Goal: Task Accomplishment & Management: Manage account settings

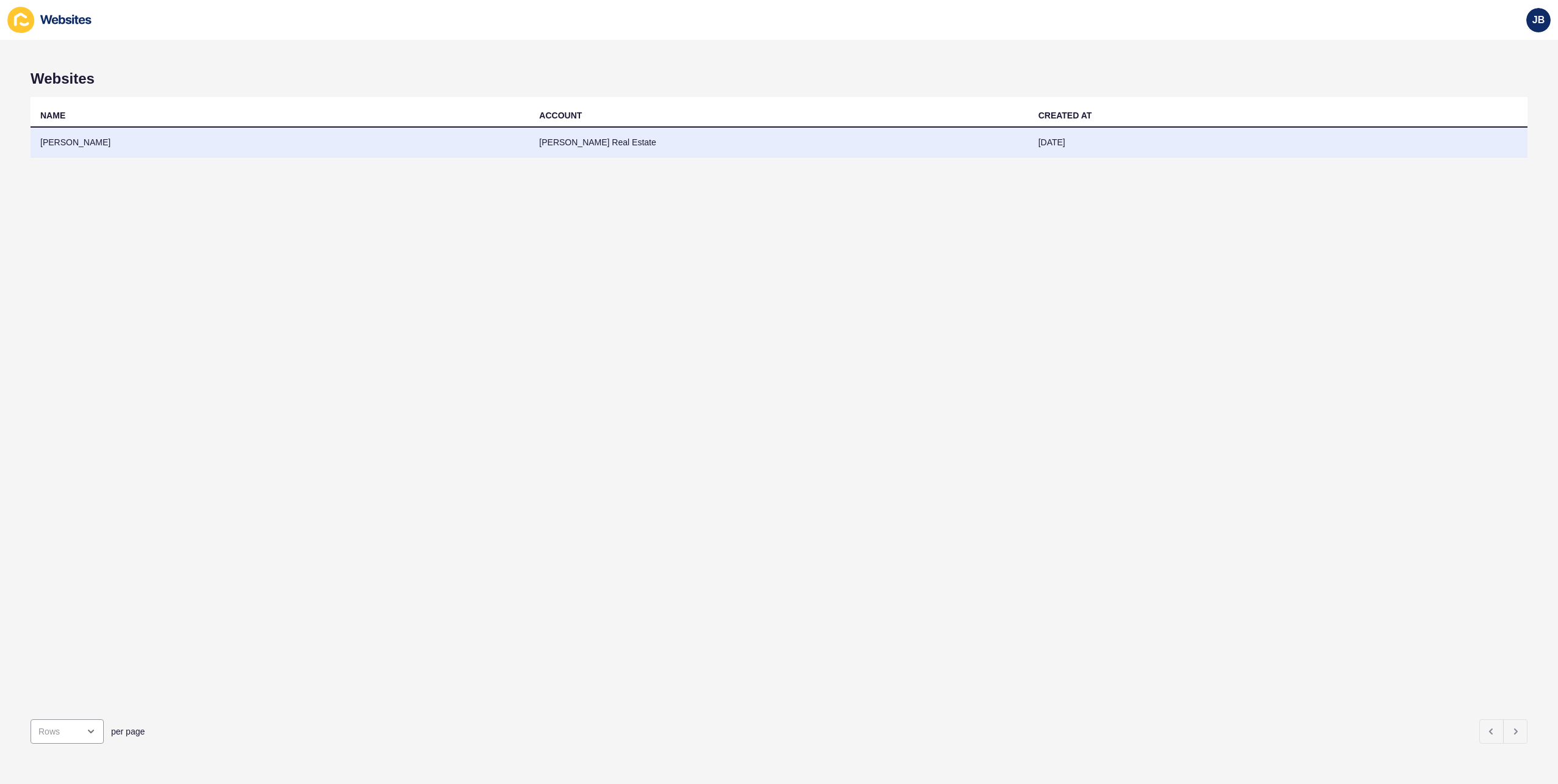
click at [72, 143] on td "[PERSON_NAME]" at bounding box center [280, 142] width 499 height 30
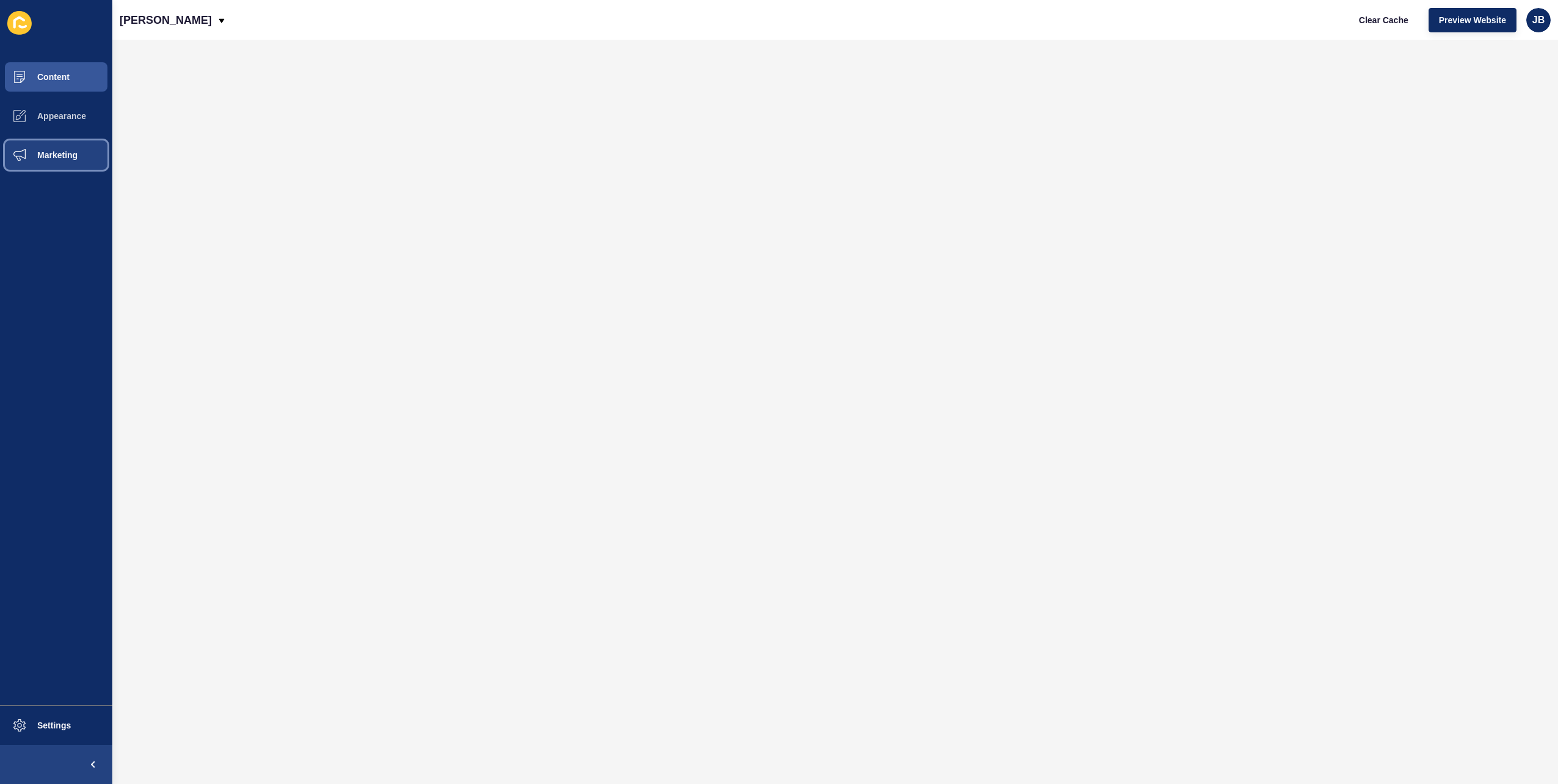
click at [55, 154] on span "Marketing" at bounding box center [38, 155] width 80 height 9
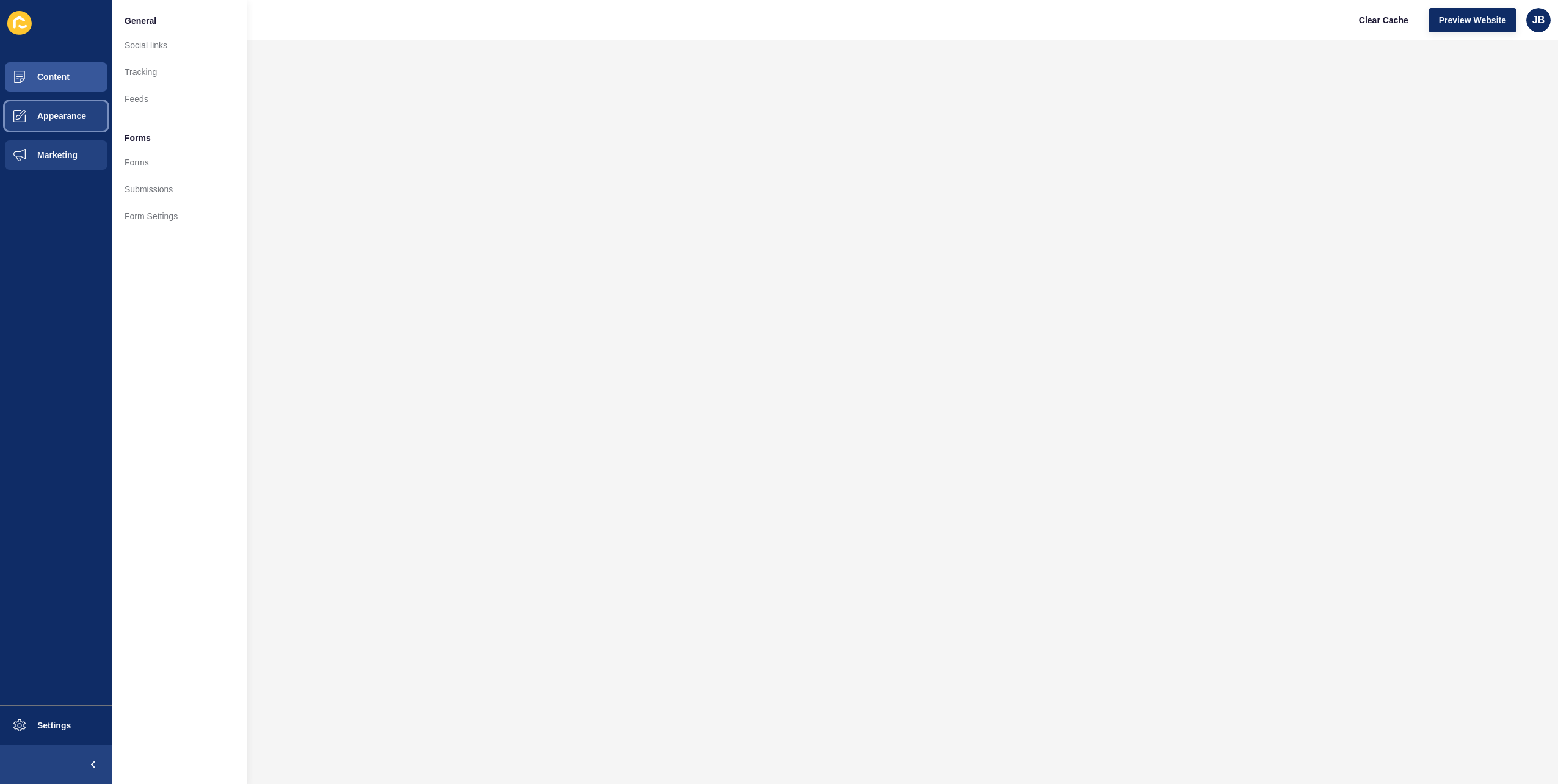
click at [46, 119] on span "Appearance" at bounding box center [42, 116] width 88 height 9
click at [49, 135] on button "Appearance" at bounding box center [56, 116] width 112 height 39
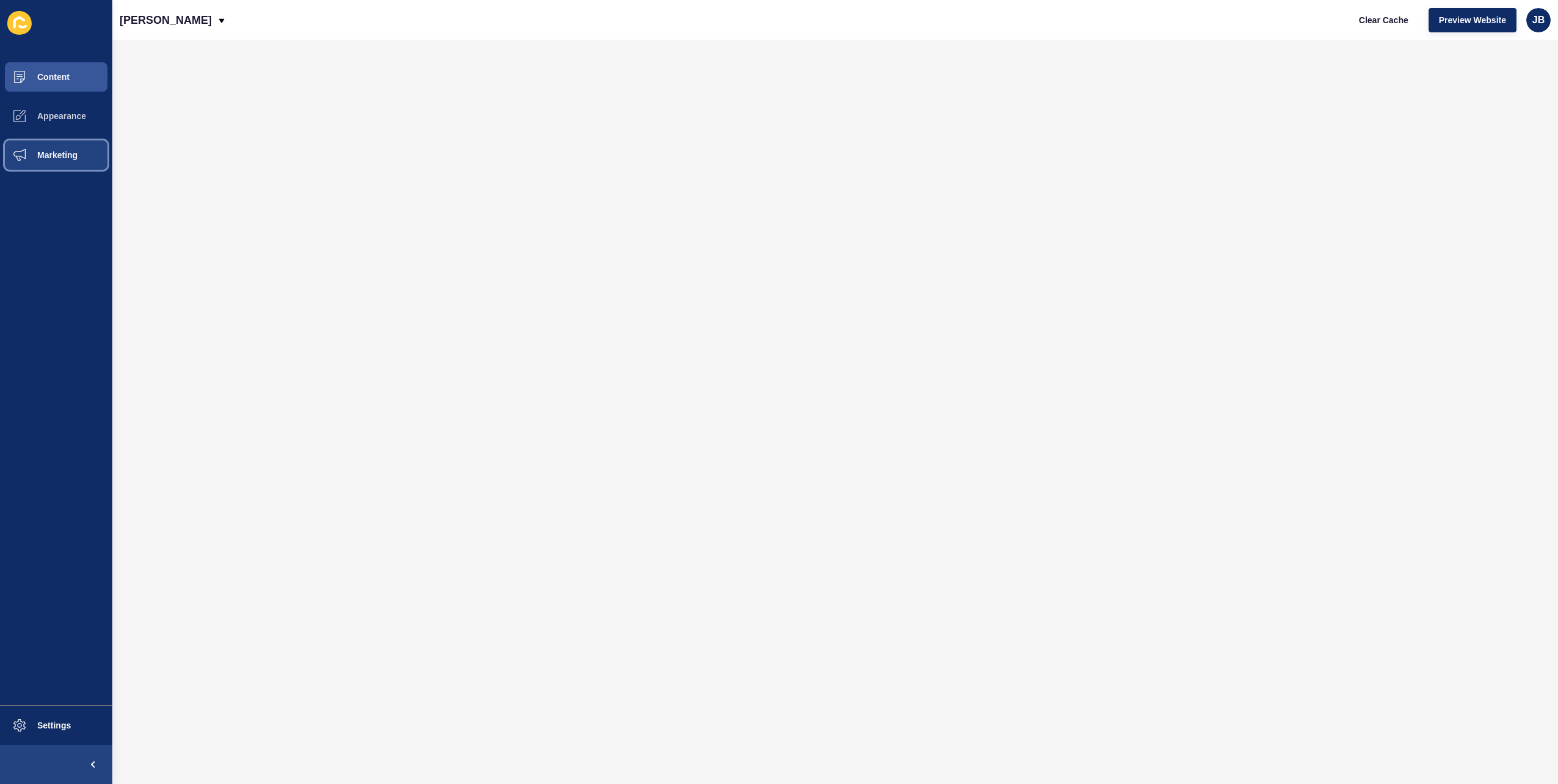
click at [46, 151] on span "Marketing" at bounding box center [38, 155] width 80 height 9
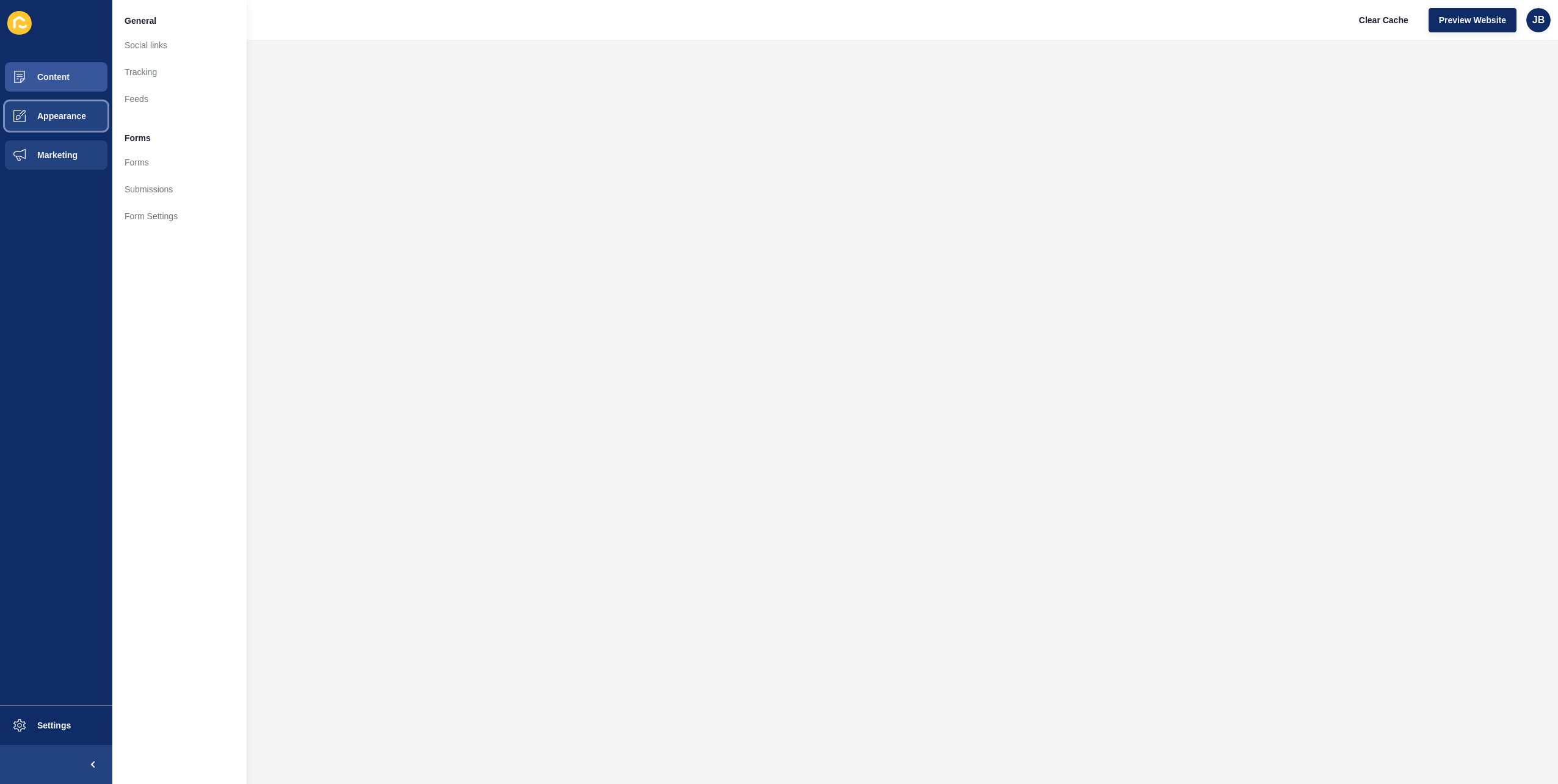
click at [35, 114] on span "Appearance" at bounding box center [42, 116] width 88 height 9
click at [47, 71] on button "Content" at bounding box center [56, 77] width 112 height 39
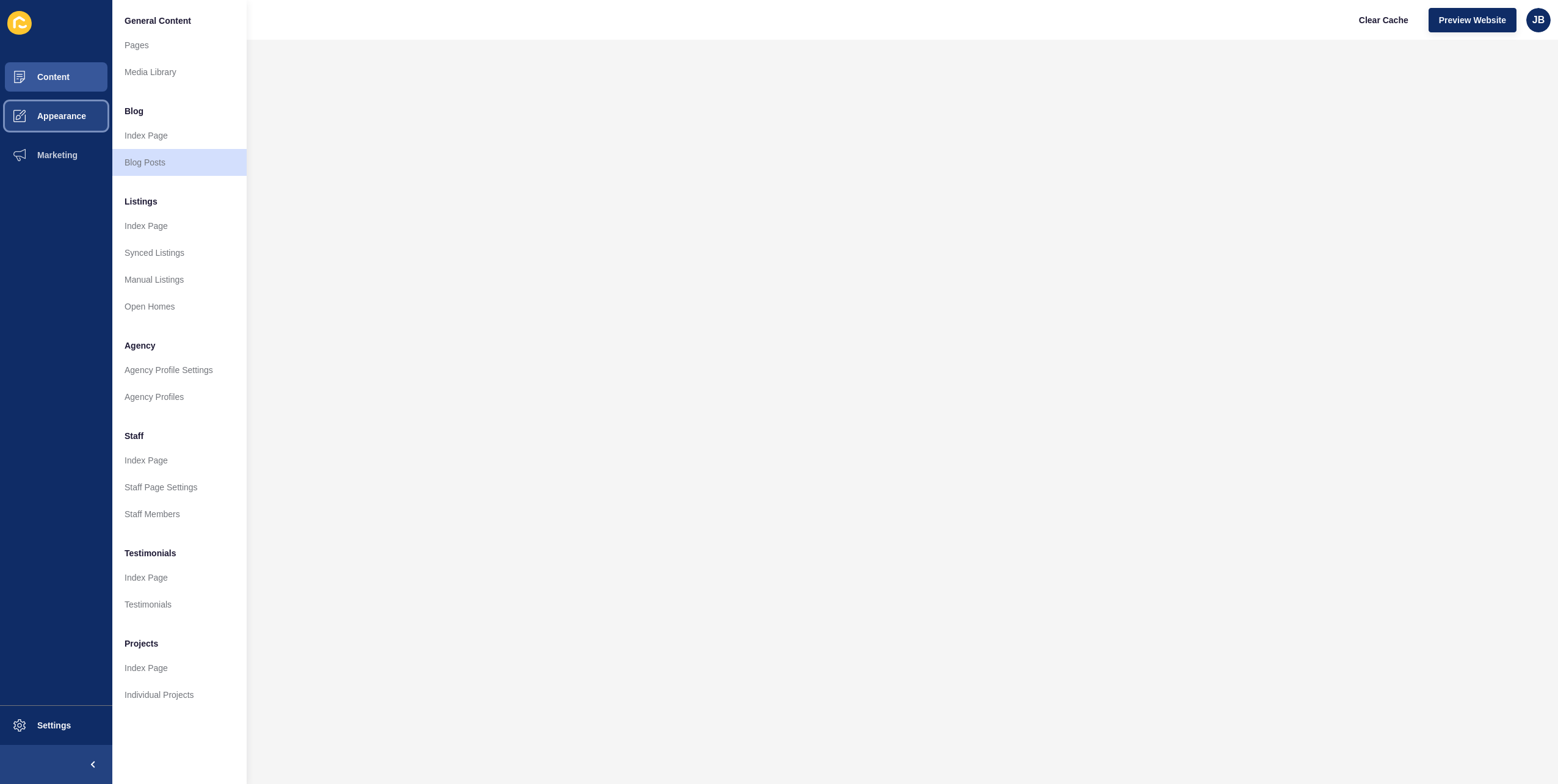
click at [54, 100] on button "Appearance" at bounding box center [56, 116] width 112 height 39
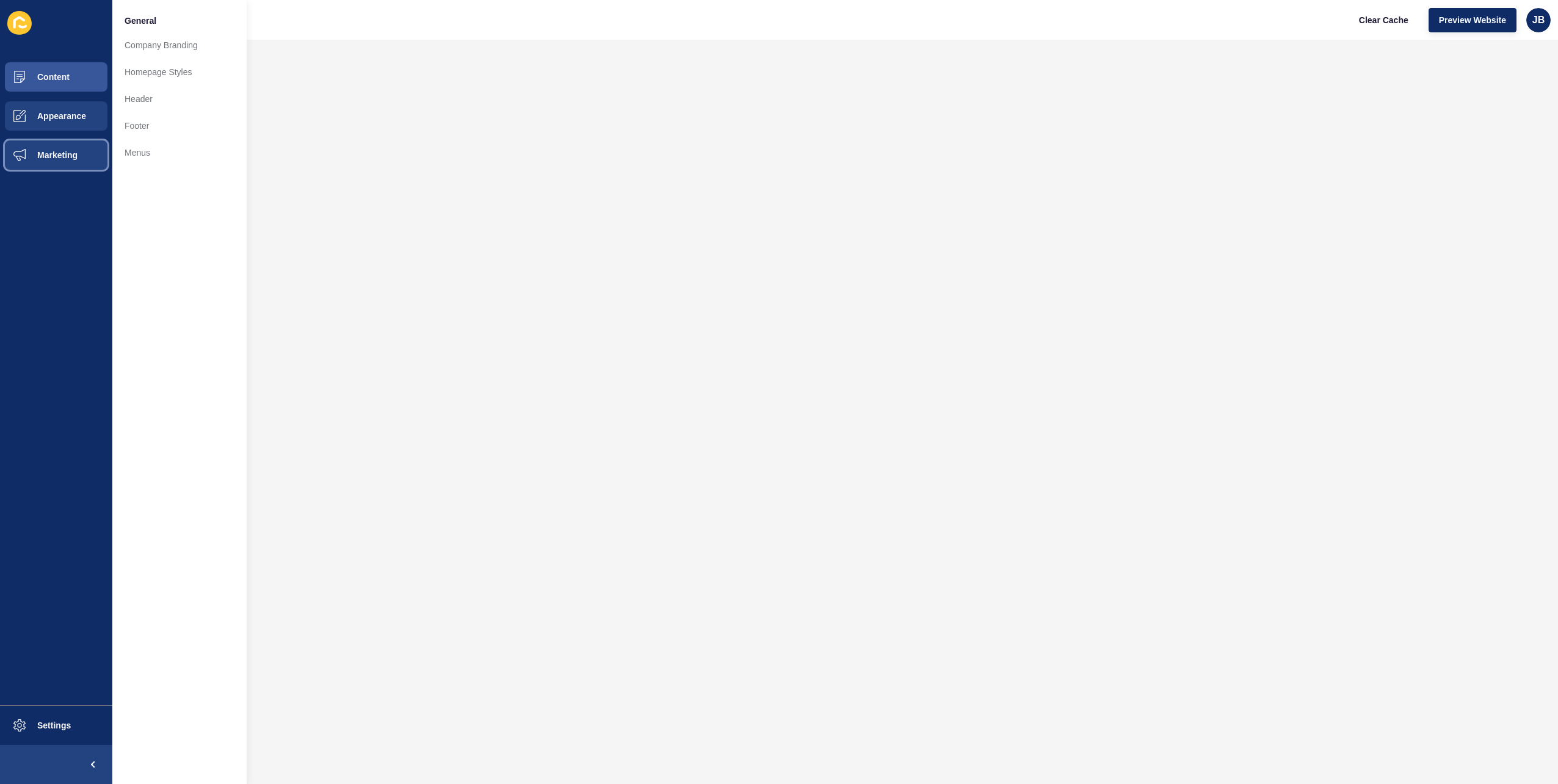
click at [37, 157] on span "Marketing" at bounding box center [38, 155] width 80 height 9
click at [44, 109] on button "Appearance" at bounding box center [56, 116] width 112 height 39
click at [33, 85] on span at bounding box center [20, 77] width 39 height 39
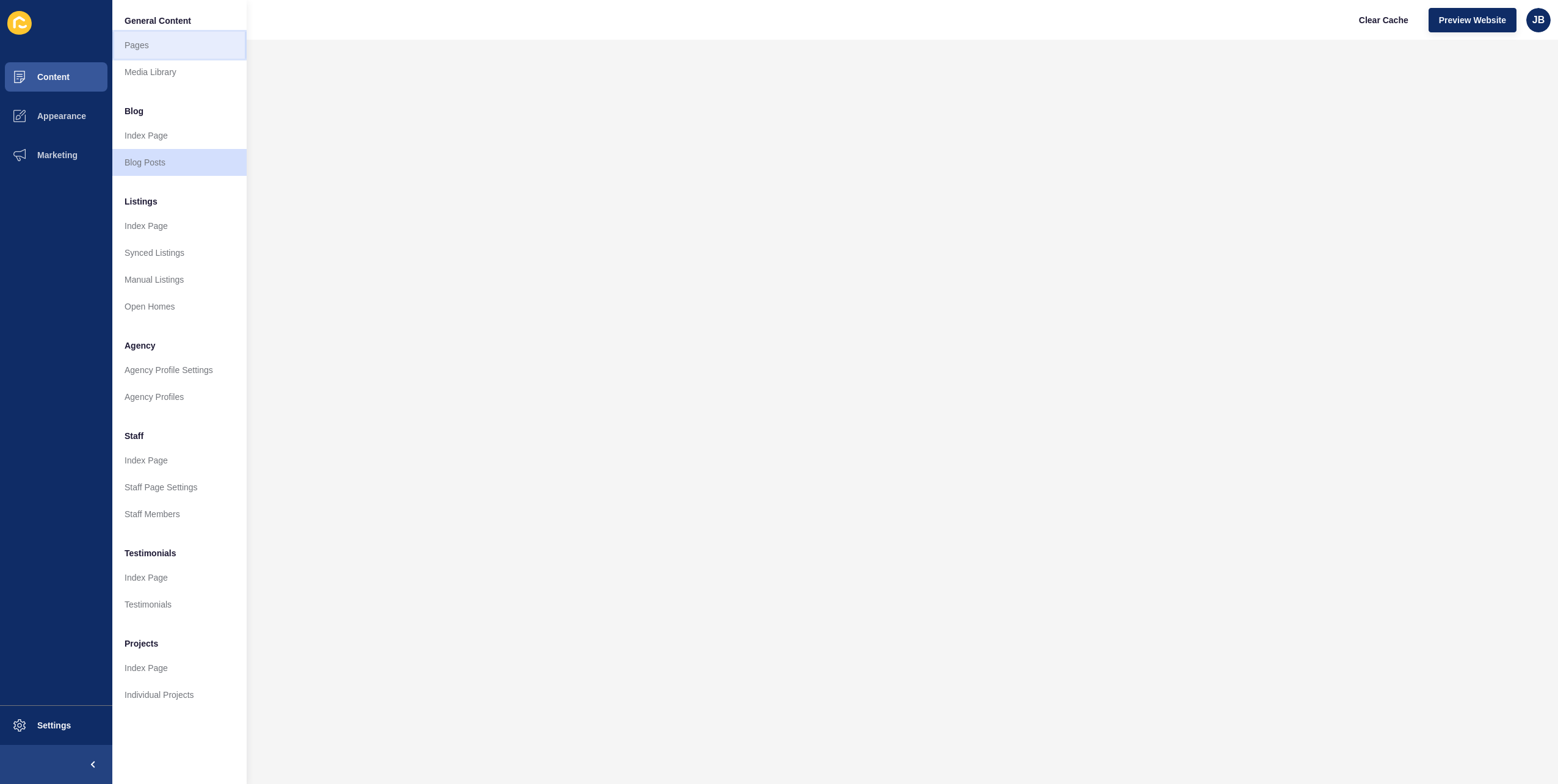
click at [175, 47] on link "Pages" at bounding box center [179, 45] width 134 height 27
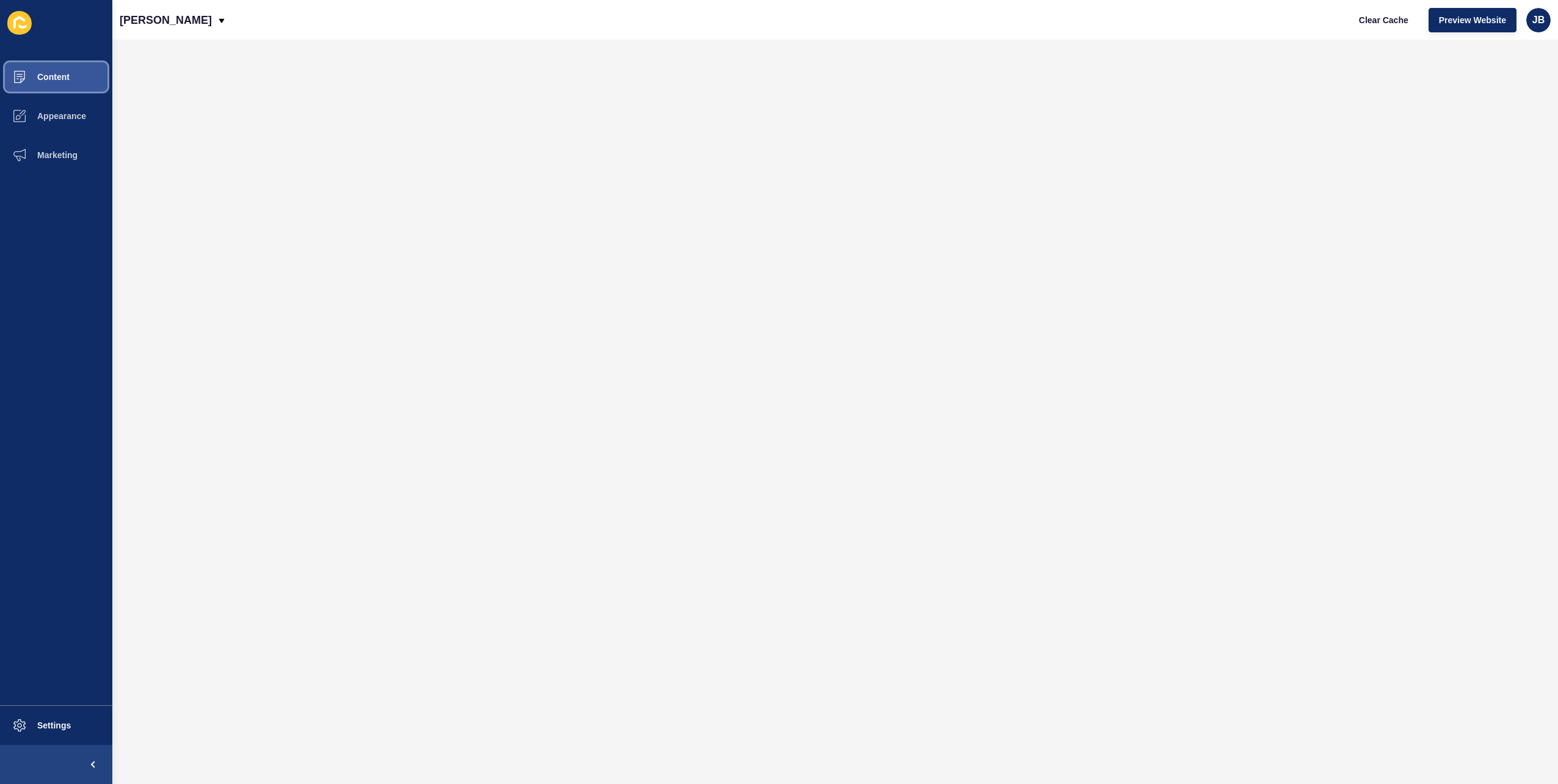
click at [47, 80] on span "Content" at bounding box center [33, 76] width 71 height 9
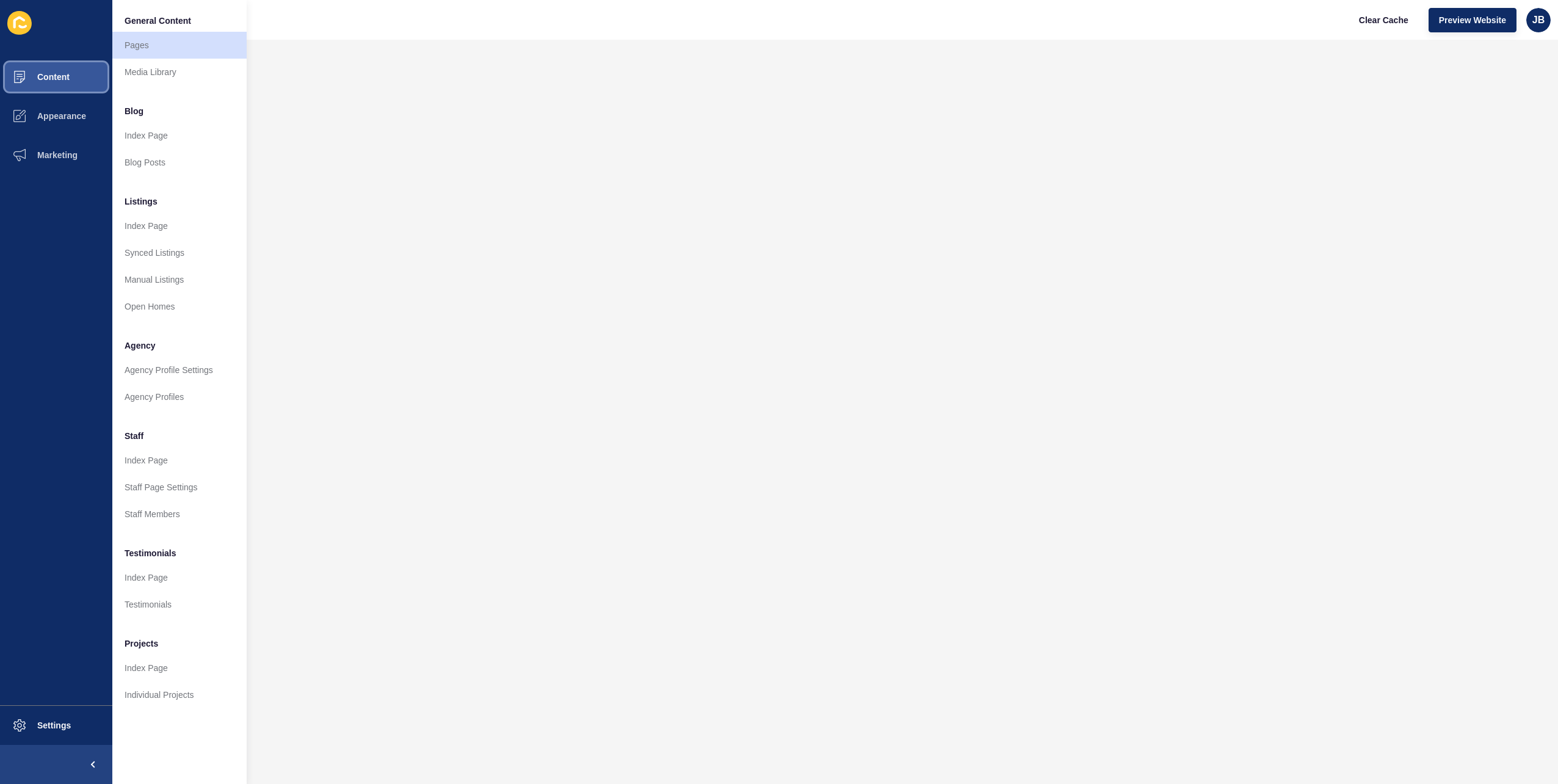
click at [61, 83] on button "Content" at bounding box center [56, 77] width 112 height 39
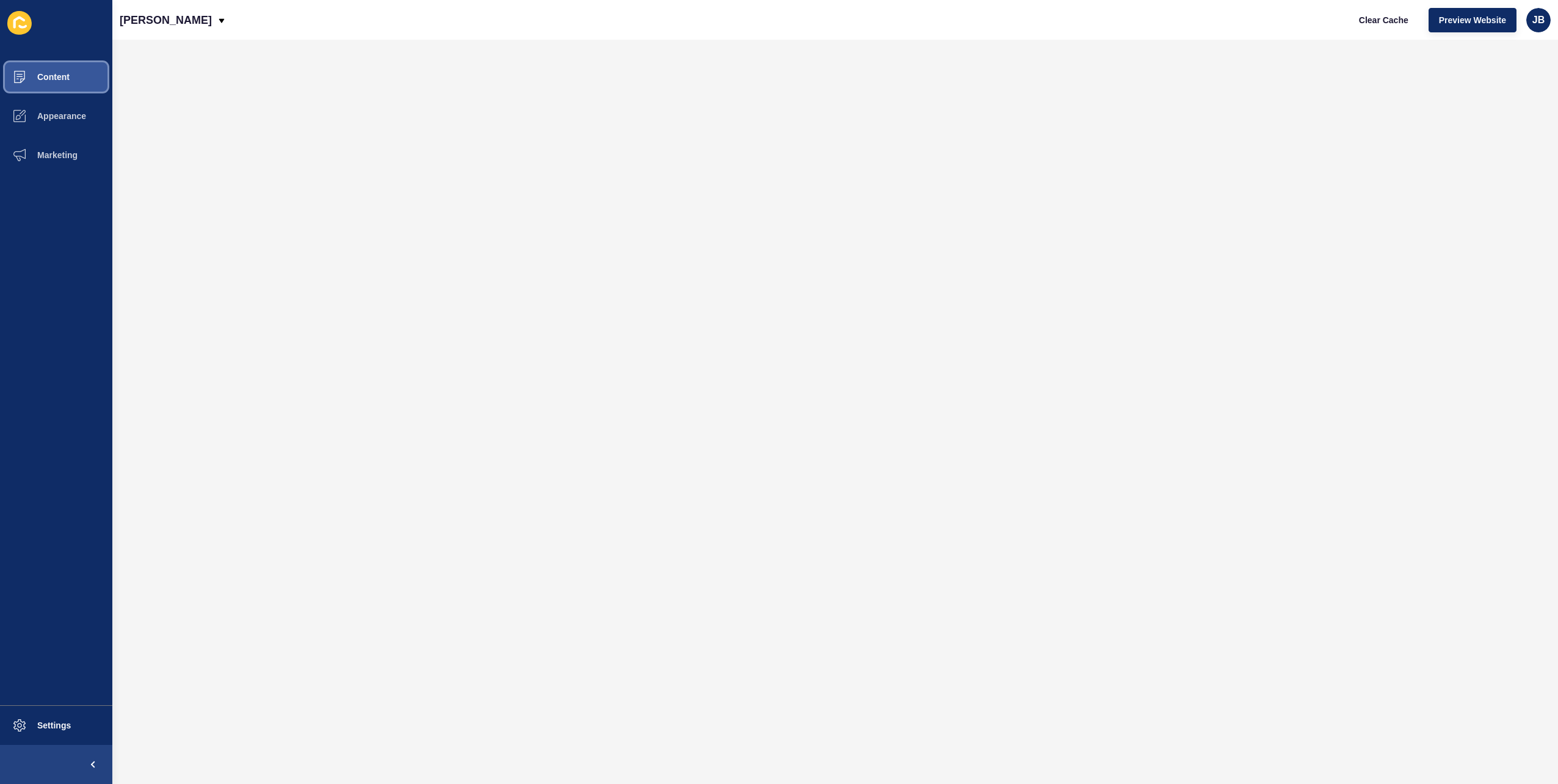
click at [56, 83] on button "Content" at bounding box center [56, 77] width 112 height 39
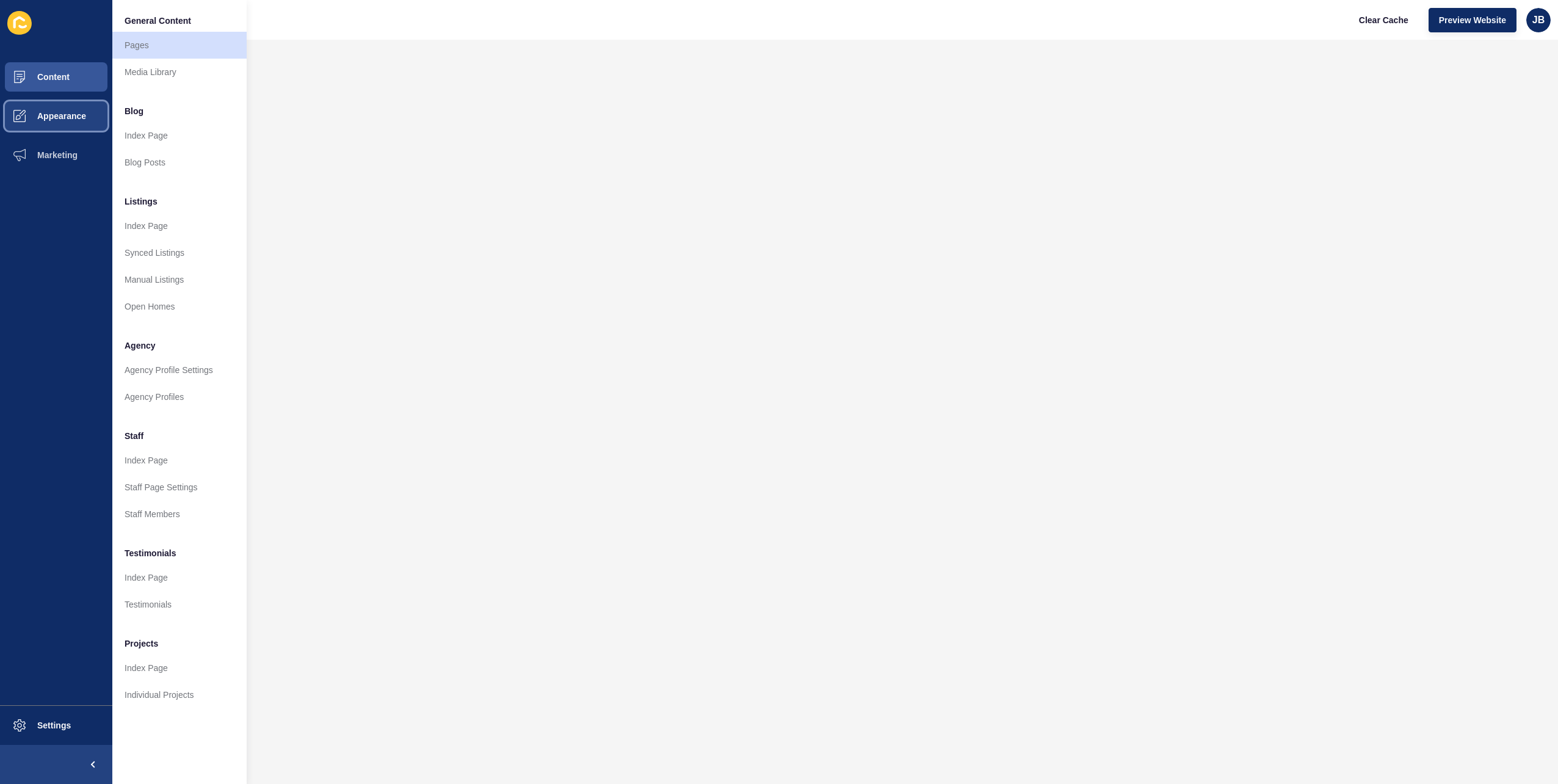
click at [48, 117] on span "Appearance" at bounding box center [42, 116] width 88 height 9
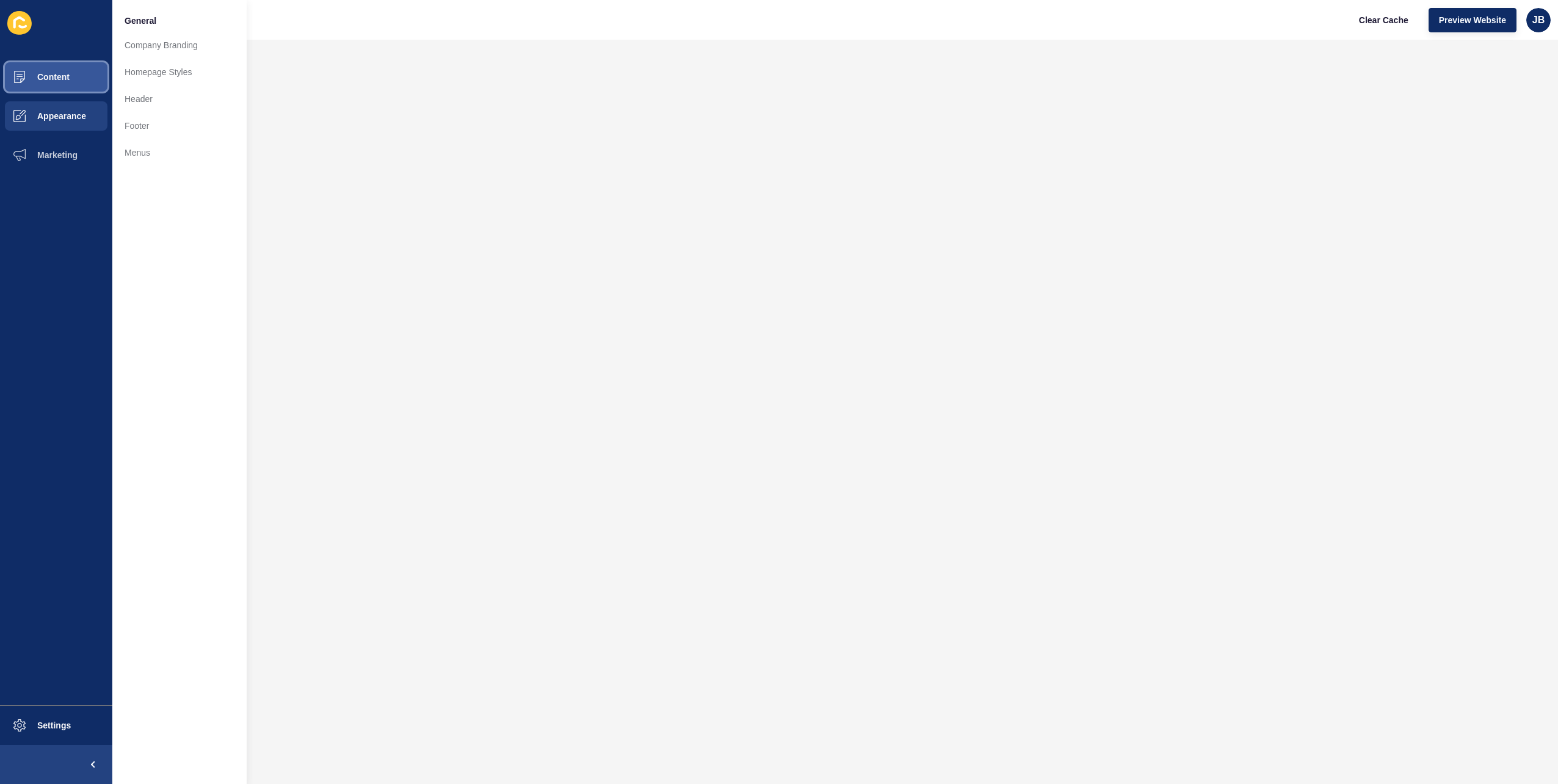
click at [52, 73] on span "Content" at bounding box center [33, 76] width 71 height 9
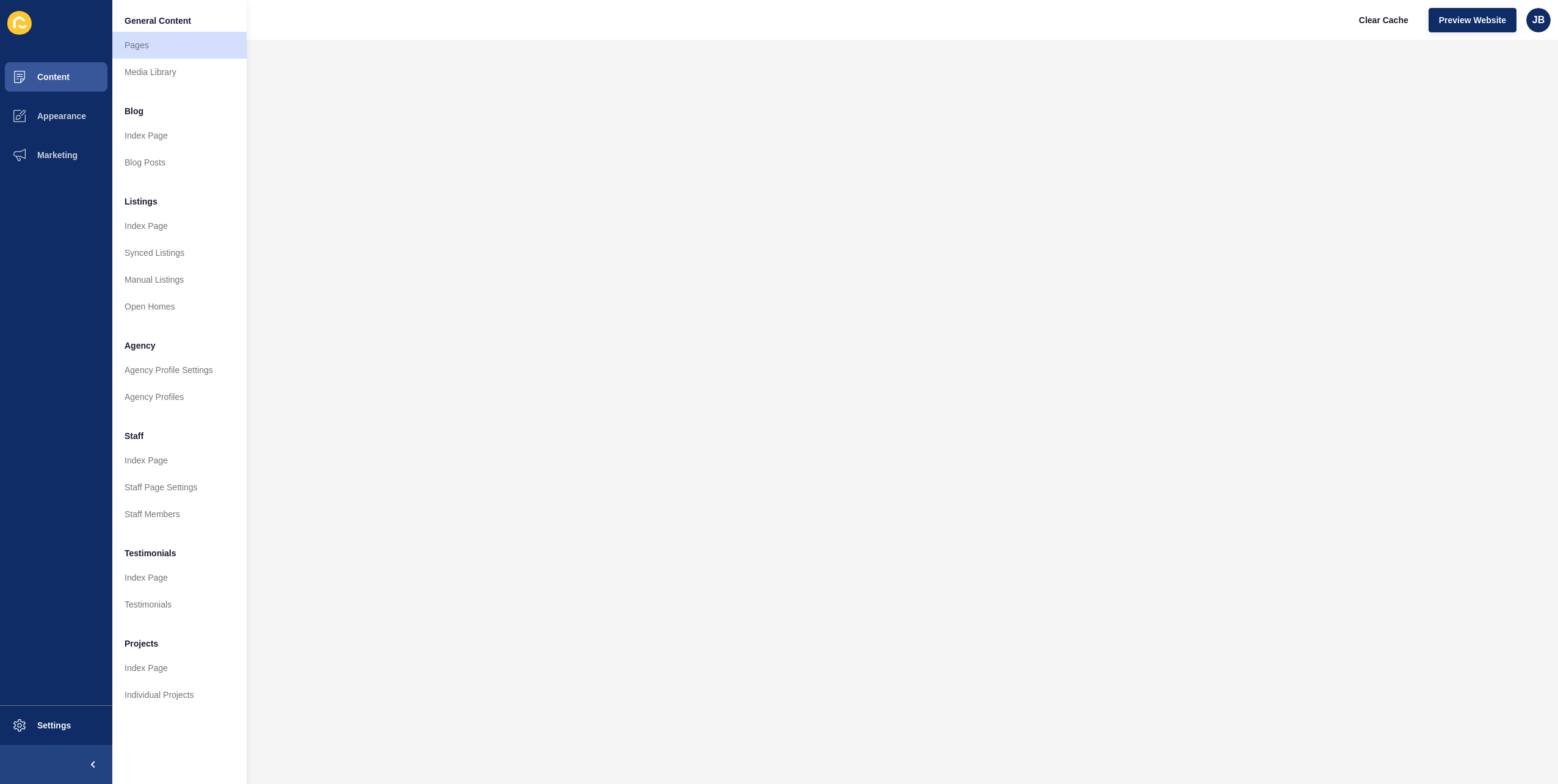
click at [27, 25] on icon at bounding box center [23, 27] width 9 height 4
click at [152, 49] on link "Pages" at bounding box center [179, 45] width 134 height 27
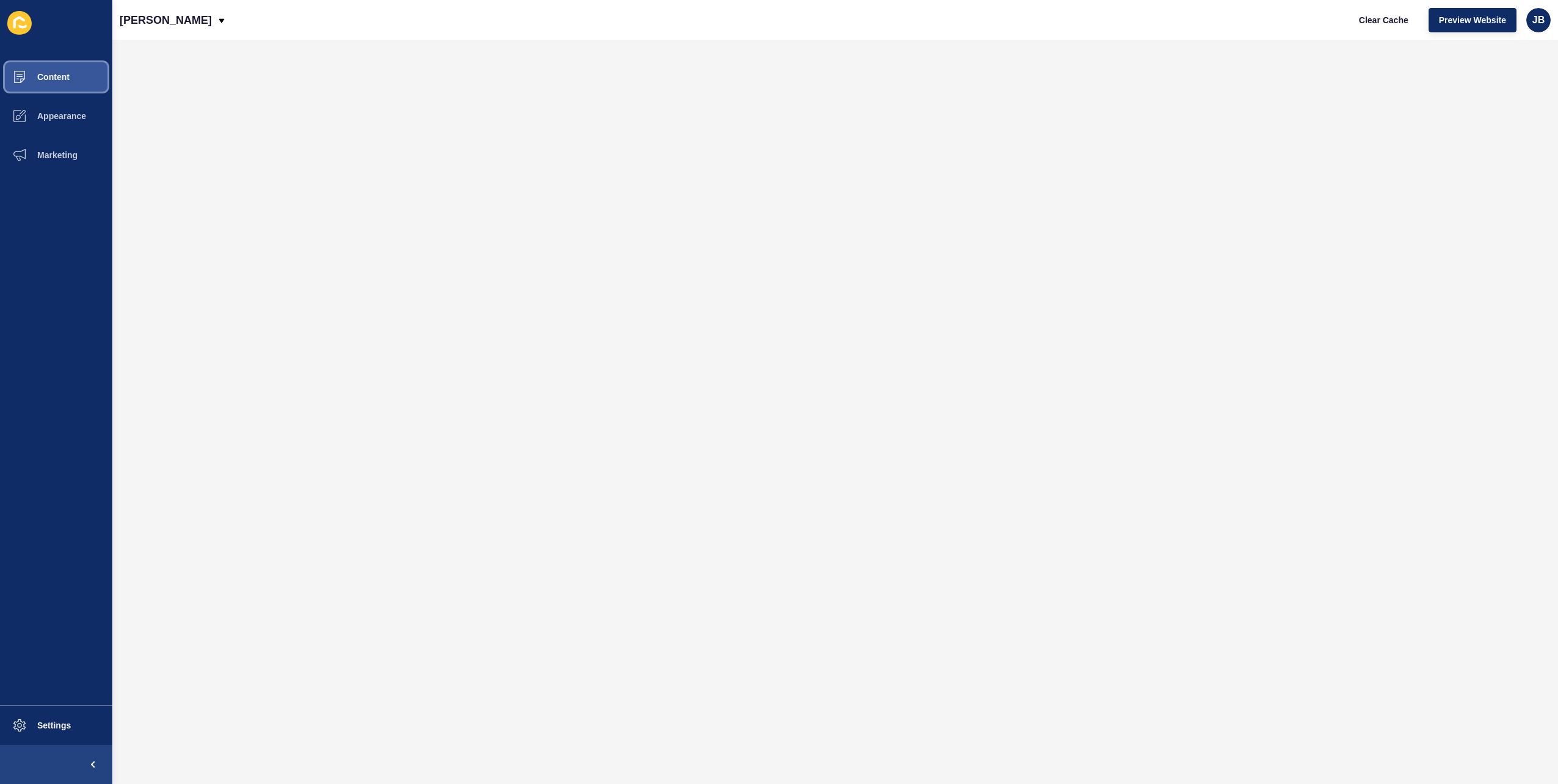
click at [53, 80] on span "Content" at bounding box center [33, 76] width 71 height 9
